Goal: Find specific page/section: Find specific page/section

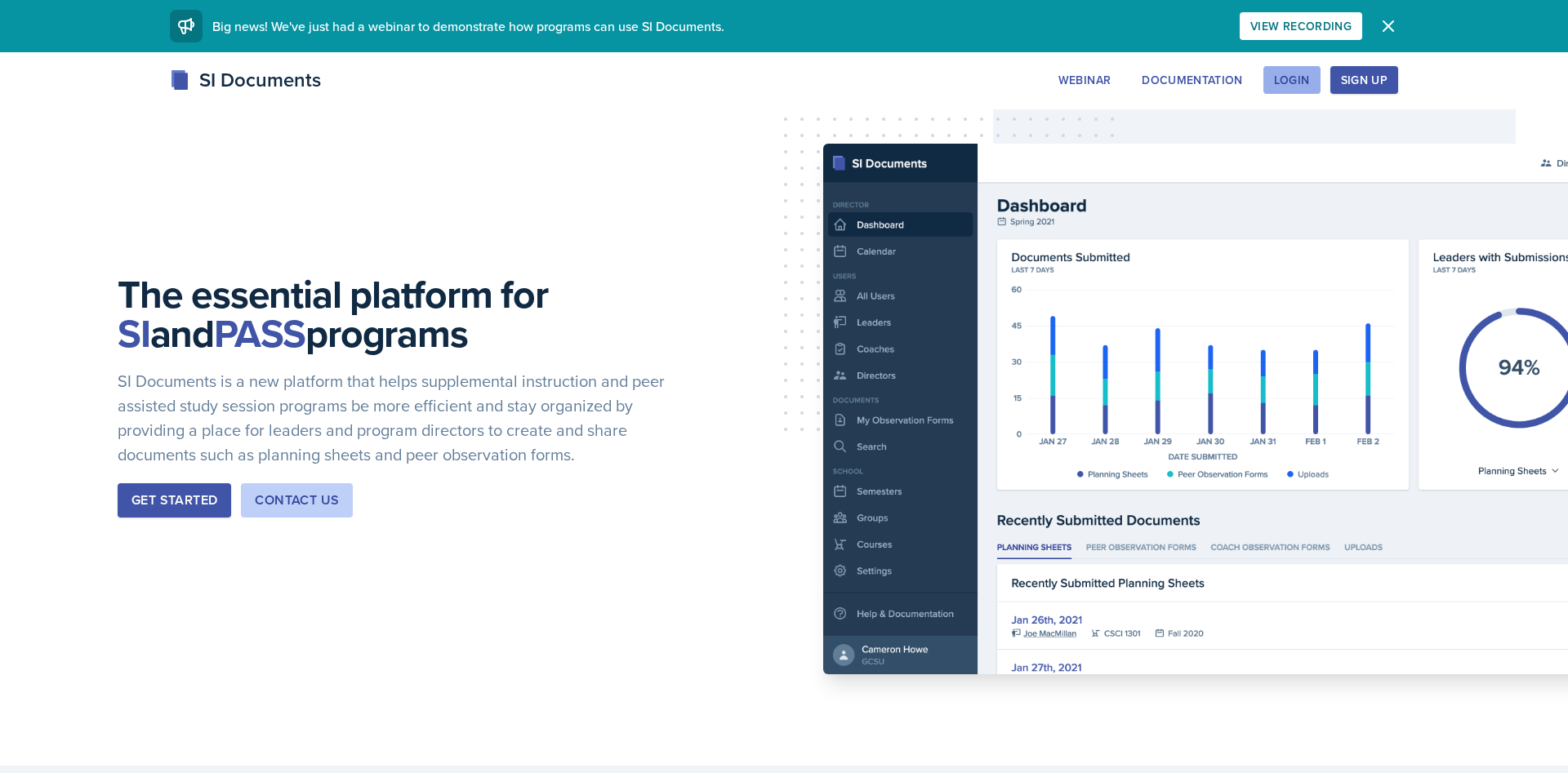
click at [1283, 77] on div "Login" at bounding box center [1292, 80] width 36 height 13
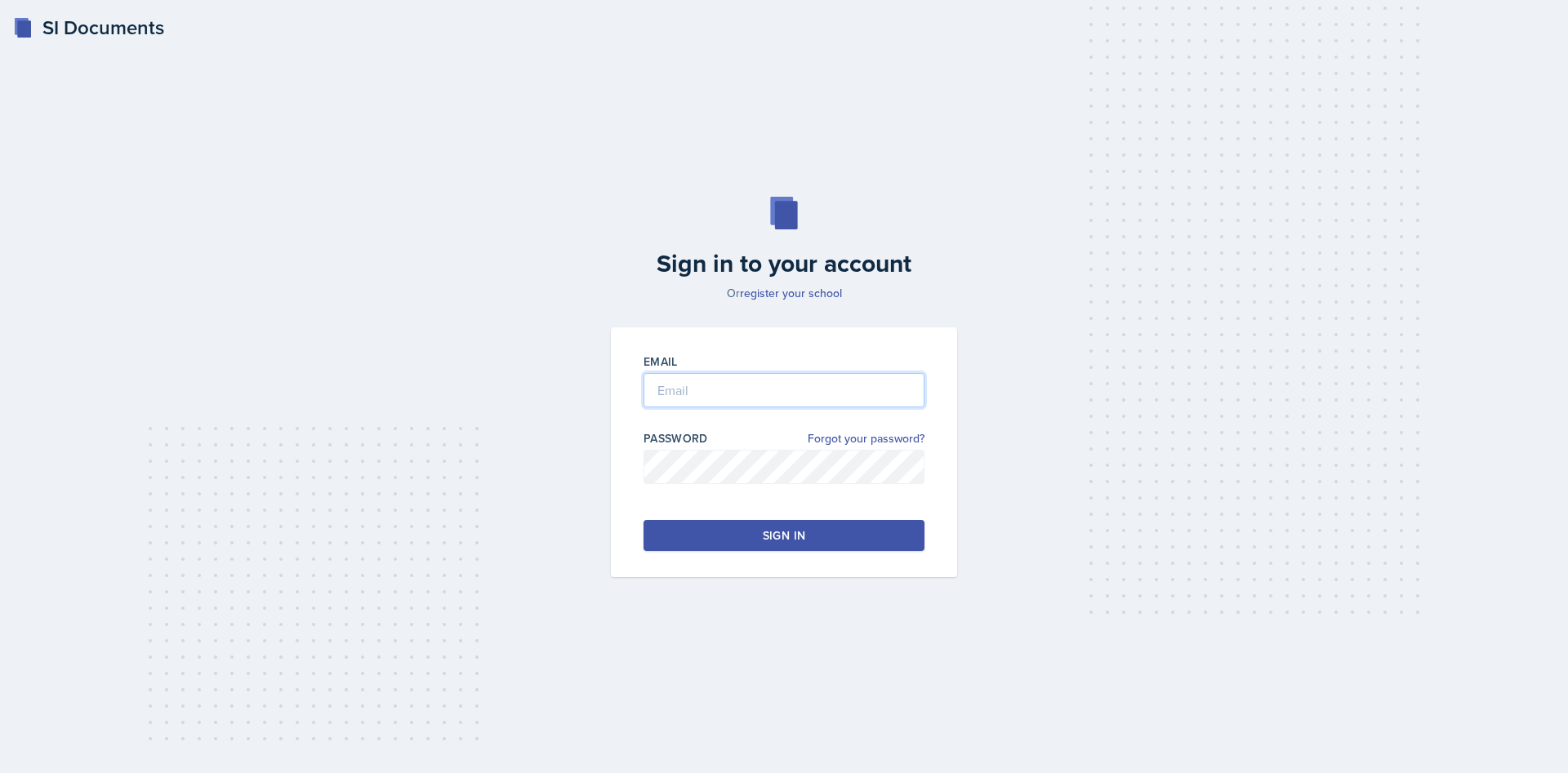
click at [669, 395] on input "email" at bounding box center [784, 390] width 281 height 34
type input "[EMAIL_ADDRESS][DOMAIN_NAME]"
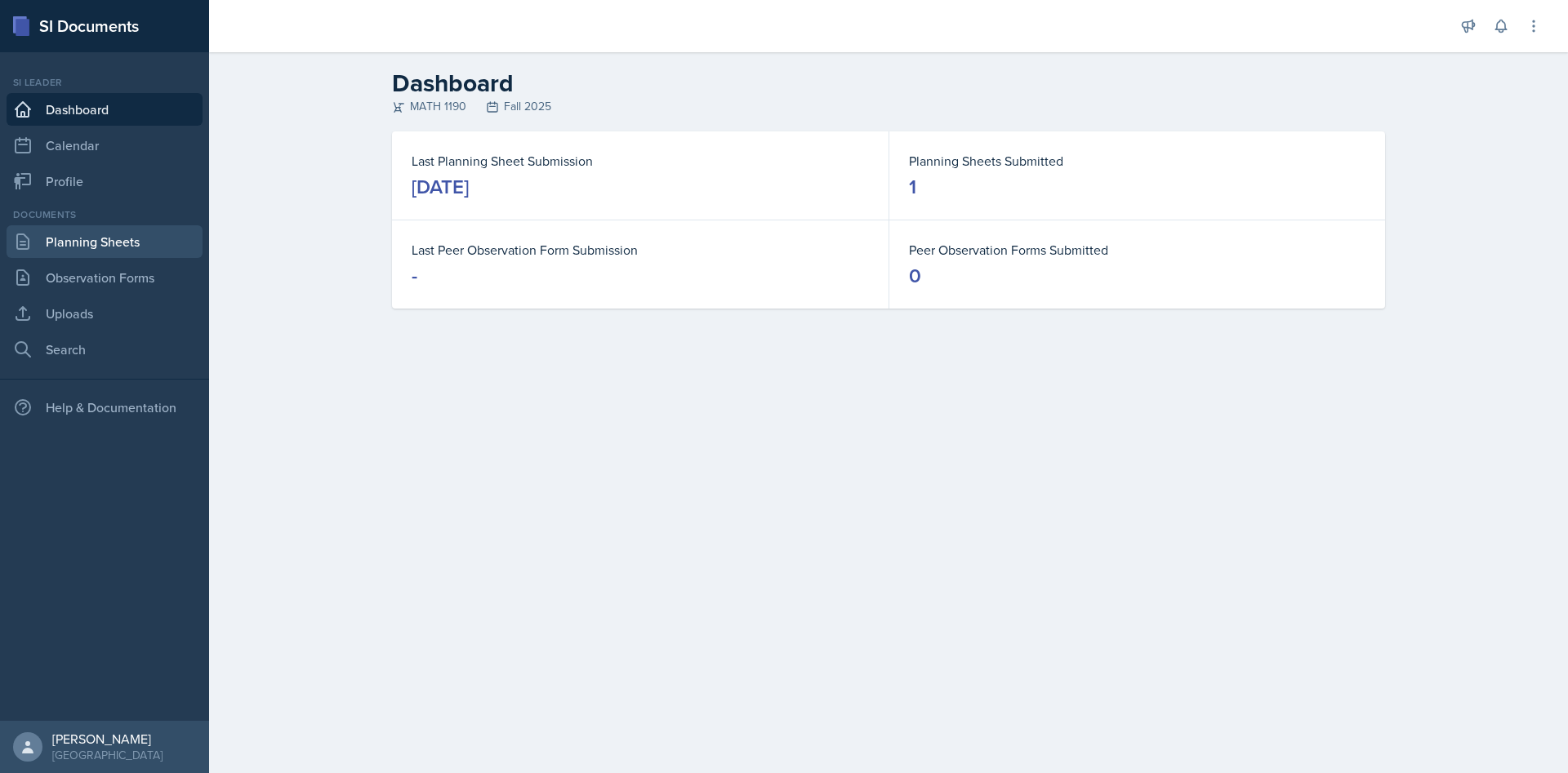
click at [125, 249] on link "Planning Sheets" at bounding box center [104, 242] width 196 height 32
